Goal: Information Seeking & Learning: Learn about a topic

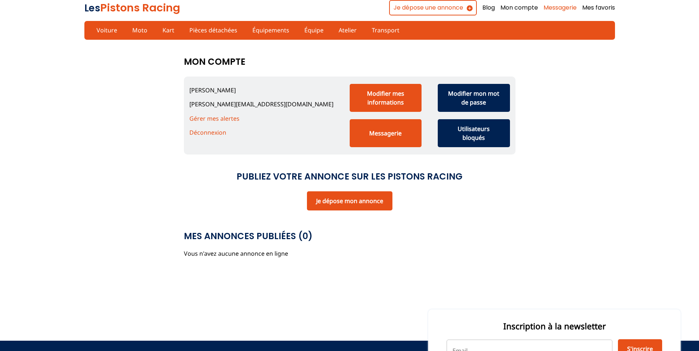
click at [557, 10] on link "Messagerie" at bounding box center [559, 8] width 33 height 8
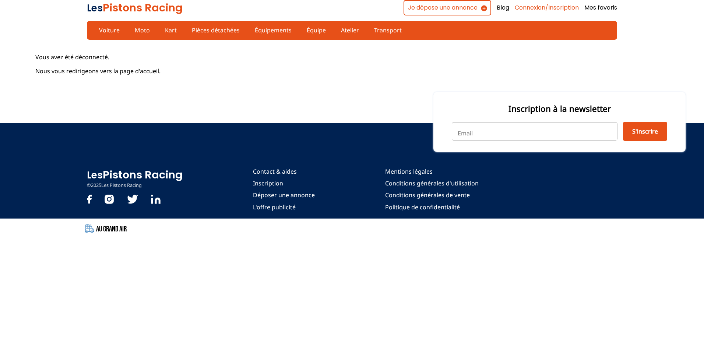
click at [532, 4] on link "Connexion/Inscription" at bounding box center [547, 8] width 64 height 8
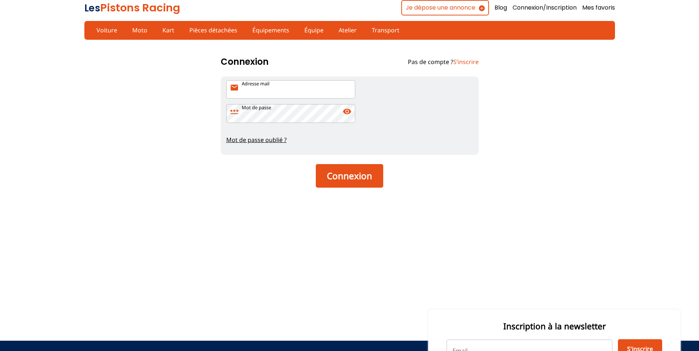
type input "[PERSON_NAME][EMAIL_ADDRESS][DOMAIN_NAME]"
click at [350, 178] on button "Connexion" at bounding box center [349, 176] width 67 height 24
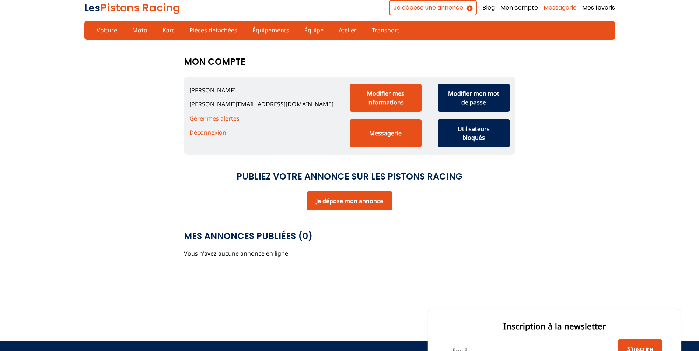
click at [570, 11] on link "Messagerie" at bounding box center [559, 8] width 33 height 8
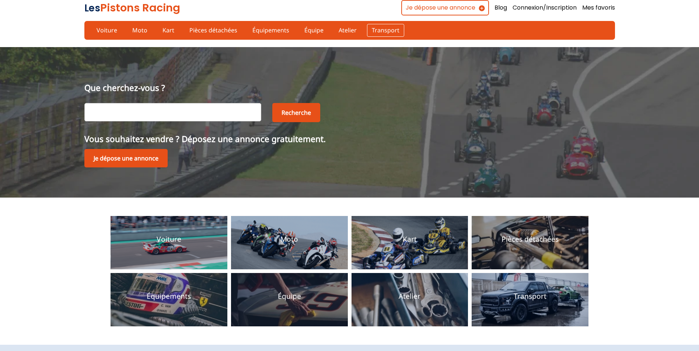
click at [380, 31] on link "Transport" at bounding box center [385, 30] width 37 height 13
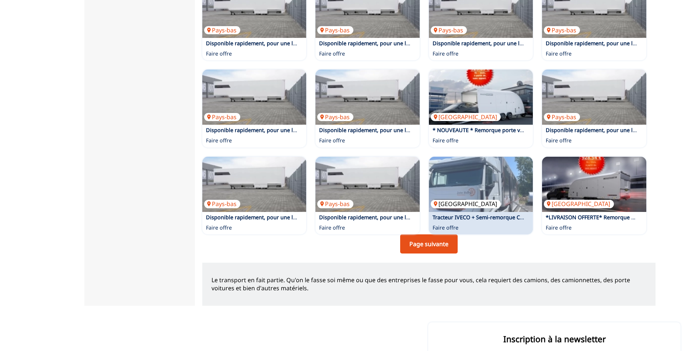
scroll to position [405, 0]
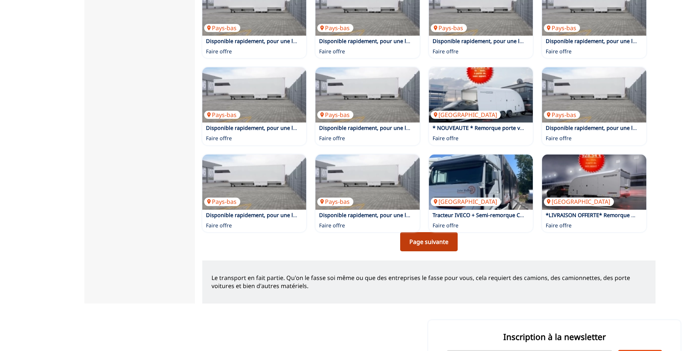
click at [421, 247] on link "Page suivante" at bounding box center [428, 241] width 57 height 19
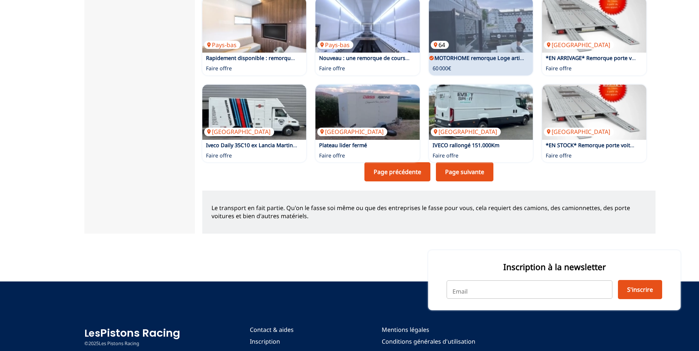
scroll to position [479, 0]
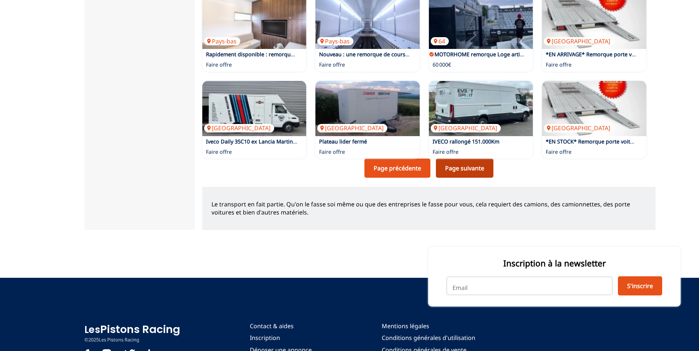
click at [455, 175] on link "Page suivante" at bounding box center [464, 168] width 57 height 19
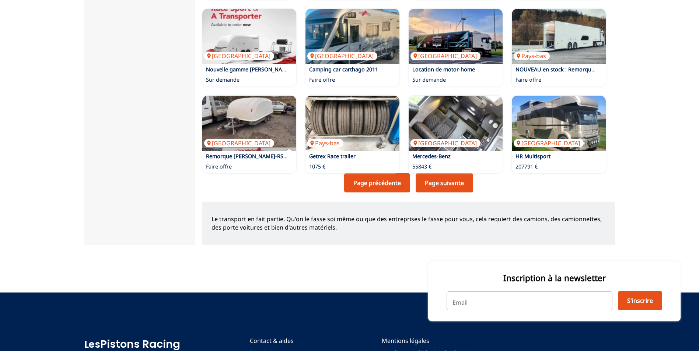
scroll to position [479, 0]
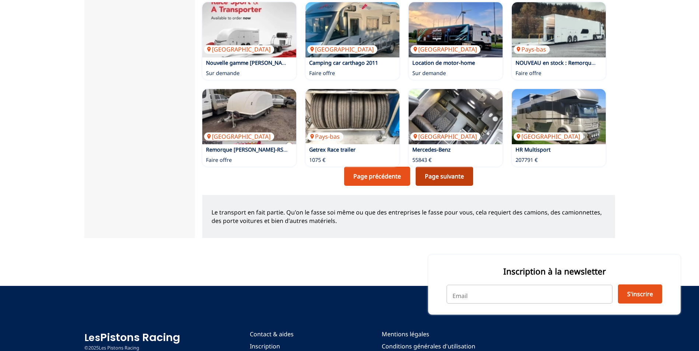
click at [427, 175] on link "Page suivante" at bounding box center [443, 176] width 57 height 19
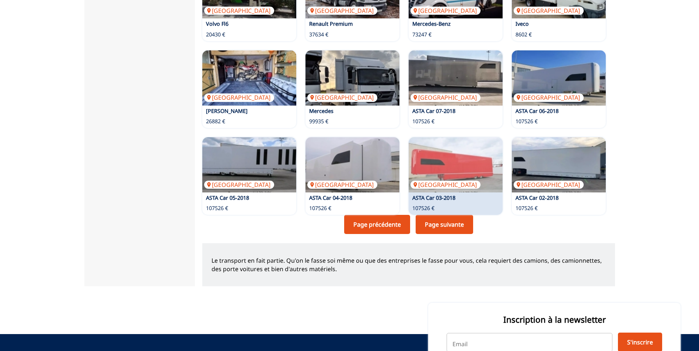
scroll to position [442, 0]
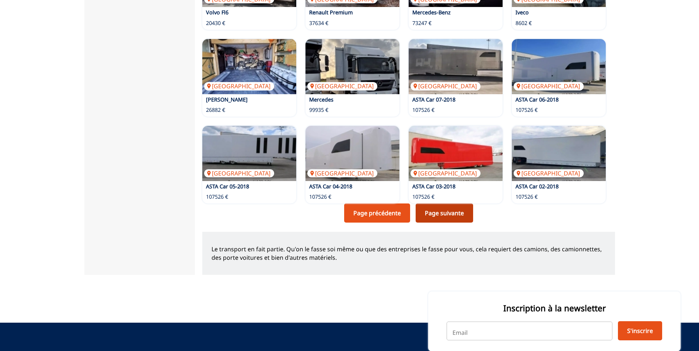
click at [446, 213] on link "Page suivante" at bounding box center [443, 213] width 57 height 19
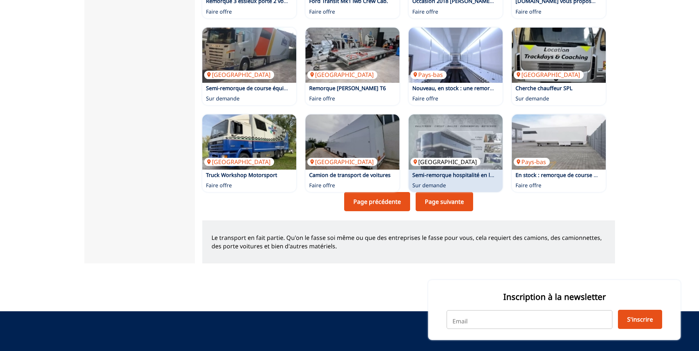
scroll to position [479, 0]
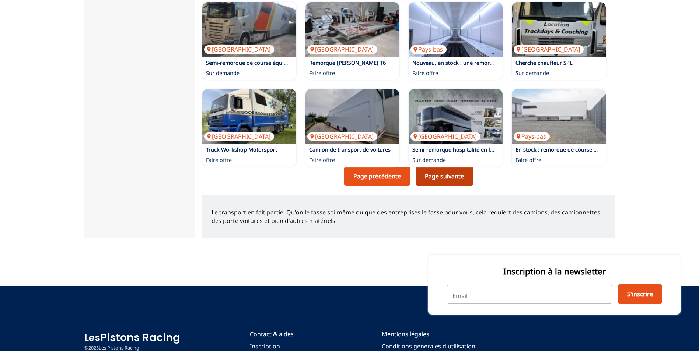
click at [439, 180] on link "Page suivante" at bounding box center [443, 176] width 57 height 19
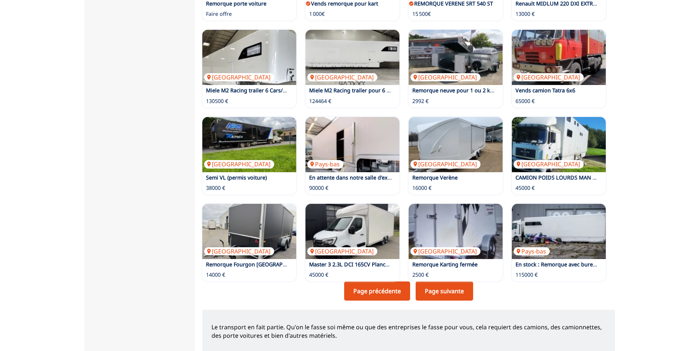
scroll to position [442, 0]
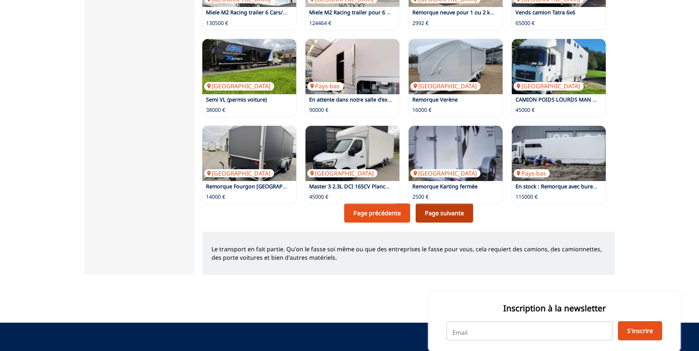
click at [442, 210] on link "Page suivante" at bounding box center [443, 213] width 57 height 19
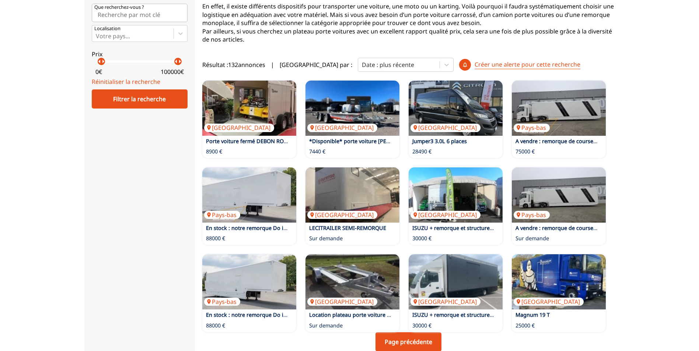
scroll to position [184, 0]
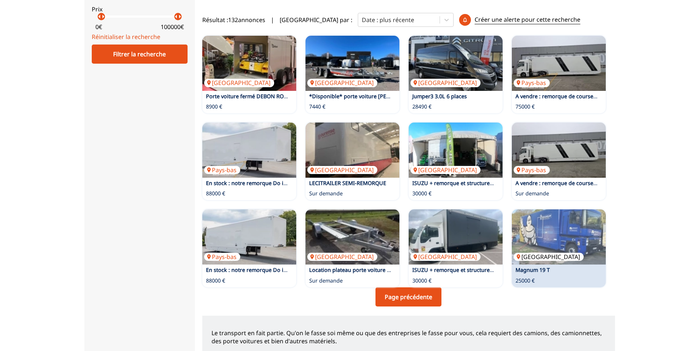
click at [574, 240] on img at bounding box center [558, 237] width 94 height 55
